Goal: Transaction & Acquisition: Purchase product/service

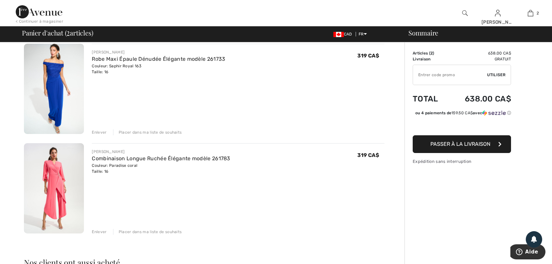
scroll to position [66, 0]
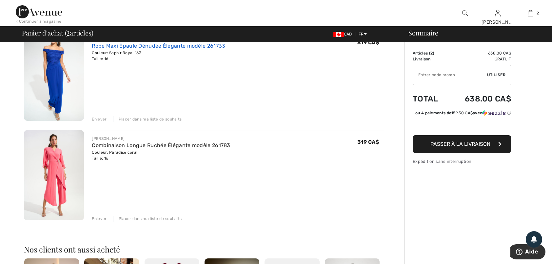
click at [106, 45] on link "Robe Maxi Épaule Dénudée Élégante modèle 261733" at bounding box center [158, 46] width 133 height 6
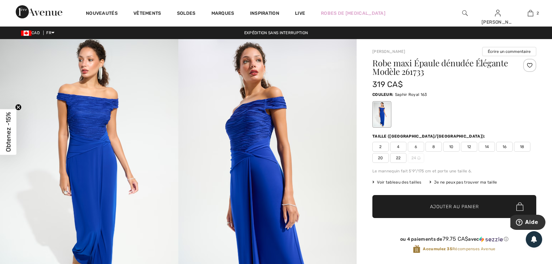
click at [525, 146] on span "18" at bounding box center [522, 147] width 16 height 10
click at [472, 208] on span "Ajouter au panier" at bounding box center [454, 206] width 49 height 7
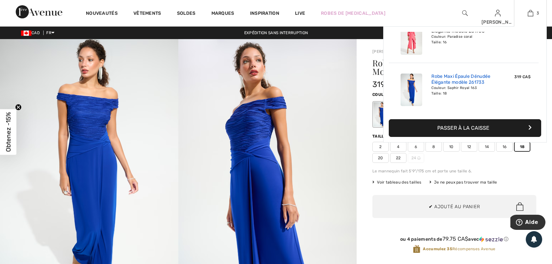
scroll to position [71, 0]
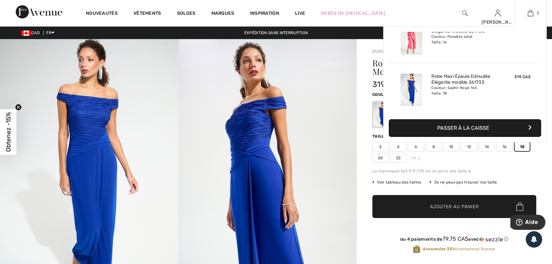
click at [530, 13] on img at bounding box center [531, 13] width 6 height 8
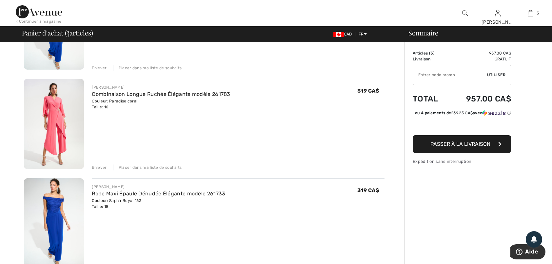
scroll to position [131, 0]
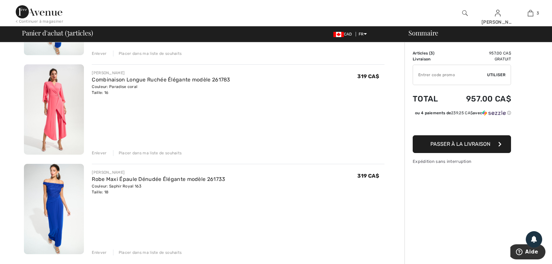
click at [100, 252] on div "Enlever" at bounding box center [99, 252] width 15 height 6
